Goal: Find specific page/section: Find specific page/section

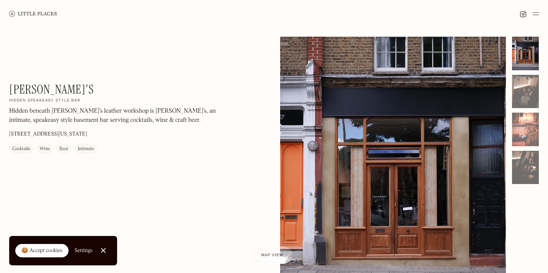
drag, startPoint x: 8, startPoint y: 133, endPoint x: 84, endPoint y: 133, distance: 76.5
click at [84, 133] on div "Charlie's On Our Radar Hidden speakeasy style bar Hidden beneath Charlie Borrow…" at bounding box center [274, 188] width 548 height 320
click at [86, 130] on p "59 Virginia Road, London, E2 7NF" at bounding box center [48, 134] width 78 height 8
drag, startPoint x: 87, startPoint y: 131, endPoint x: 11, endPoint y: 133, distance: 76.2
click at [11, 133] on div "Charlie's On Our Radar Hidden speakeasy style bar Hidden beneath Charlie Borrow…" at bounding box center [112, 118] width 207 height 72
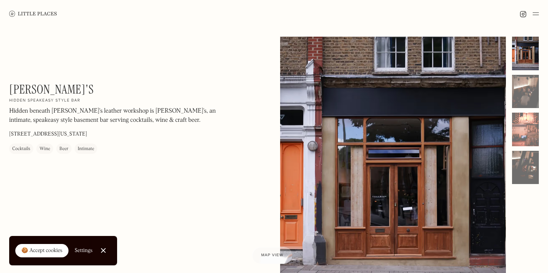
drag, startPoint x: 15, startPoint y: 133, endPoint x: 8, endPoint y: 130, distance: 8.1
click at [8, 130] on div "Charlie's On Our Radar Hidden speakeasy style bar Hidden beneath Charlie Borrow…" at bounding box center [274, 188] width 548 height 320
drag, startPoint x: 89, startPoint y: 137, endPoint x: 10, endPoint y: 136, distance: 78.8
click at [10, 136] on div "Charlie's On Our Radar Hidden speakeasy style bar Hidden beneath Charlie Borrow…" at bounding box center [112, 118] width 207 height 72
click at [20, 11] on img at bounding box center [33, 14] width 48 height 6
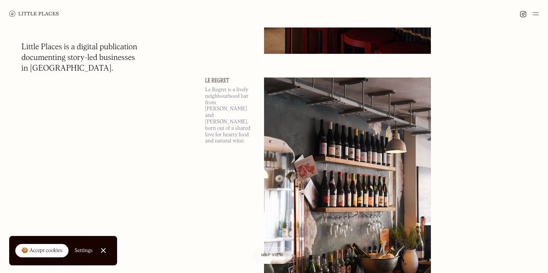
scroll to position [803, 0]
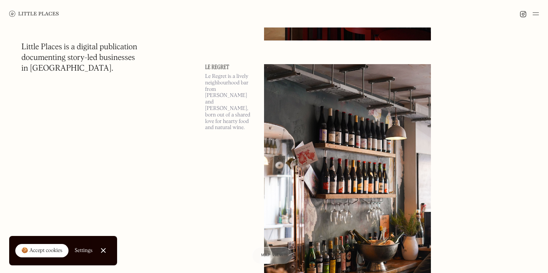
drag, startPoint x: 1, startPoint y: 15, endPoint x: 122, endPoint y: 109, distance: 153.6
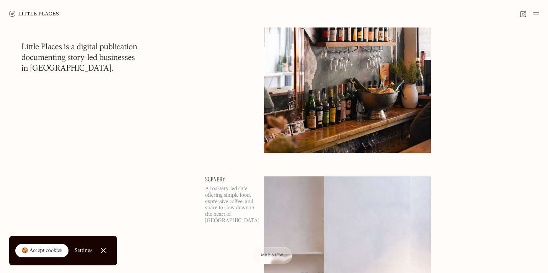
scroll to position [956, 0]
